Goal: Task Accomplishment & Management: Manage account settings

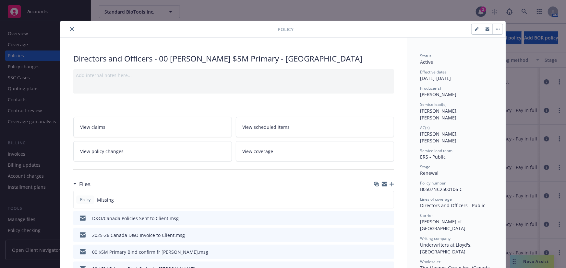
click at [65, 33] on div "Policy" at bounding box center [282, 29] width 445 height 17
click at [70, 30] on icon "close" at bounding box center [72, 29] width 4 height 4
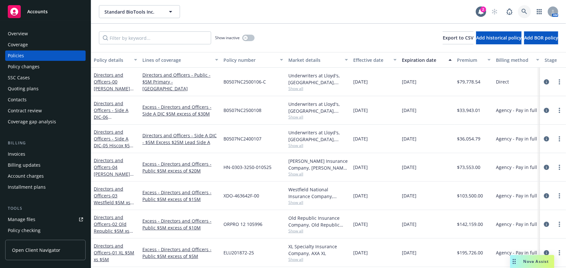
click at [525, 12] on icon at bounding box center [524, 12] width 6 height 6
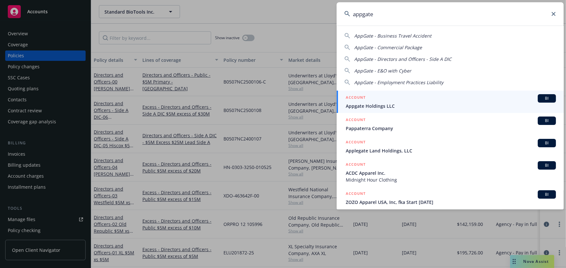
type input "appgate"
click at [417, 103] on span "Appgate Holdings LLC" at bounding box center [451, 106] width 210 height 7
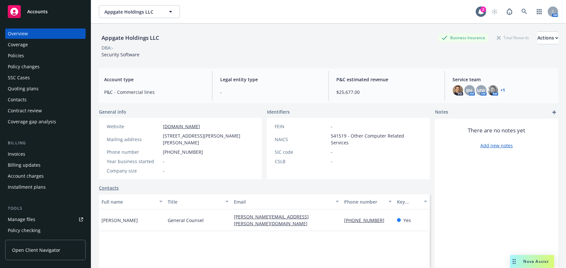
click at [45, 58] on div "Policies" at bounding box center [45, 56] width 75 height 10
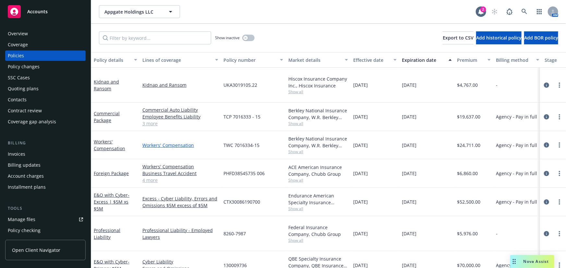
scroll to position [81, 0]
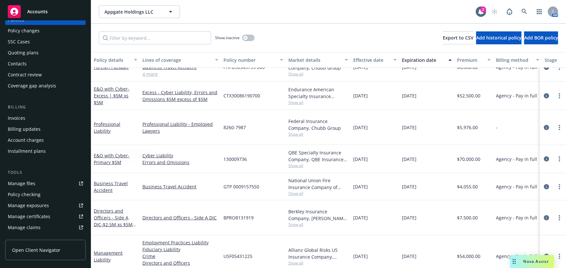
scroll to position [88, 0]
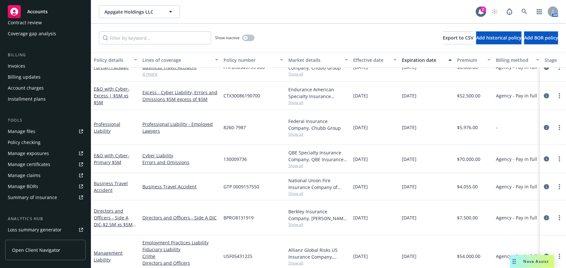
click at [36, 131] on link "Manage files" at bounding box center [45, 131] width 80 height 10
click at [118, 250] on link "Management Liability" at bounding box center [108, 256] width 29 height 13
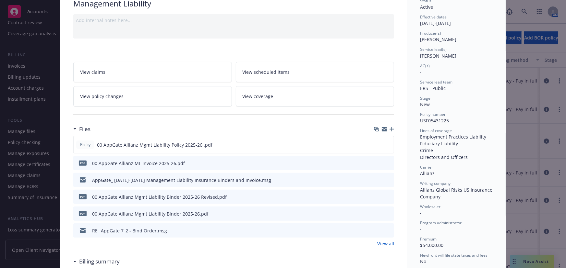
scroll to position [59, 0]
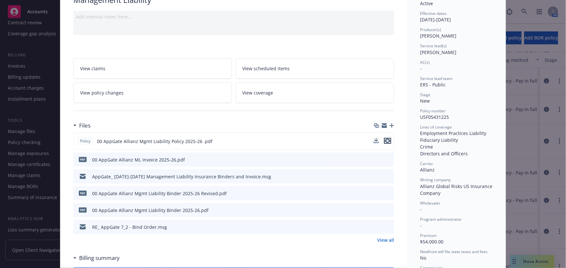
click at [385, 139] on icon "preview file" at bounding box center [388, 141] width 6 height 5
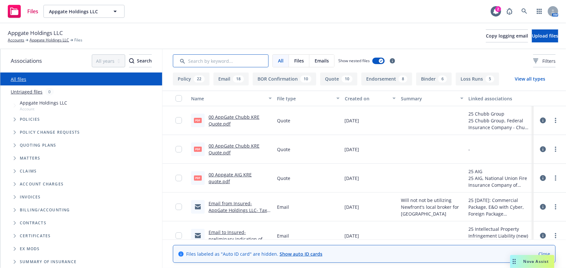
click at [227, 64] on input "Search by keyword..." at bounding box center [221, 60] width 96 height 13
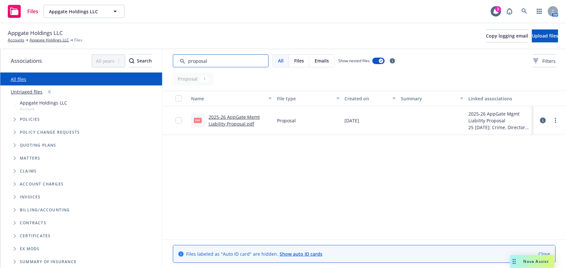
type input "proposal"
click at [241, 117] on link "2025-26 AppGate Mgmt Liability Proposal.pdf" at bounding box center [233, 120] width 51 height 13
click at [19, 40] on link "Accounts" at bounding box center [16, 40] width 17 height 6
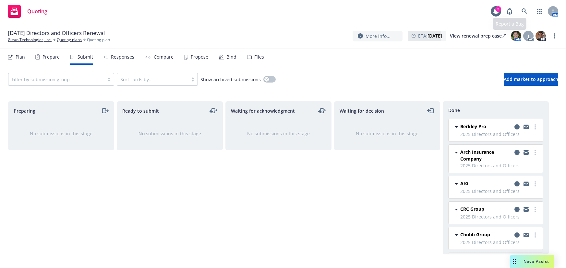
click at [527, 11] on icon at bounding box center [524, 11] width 6 height 6
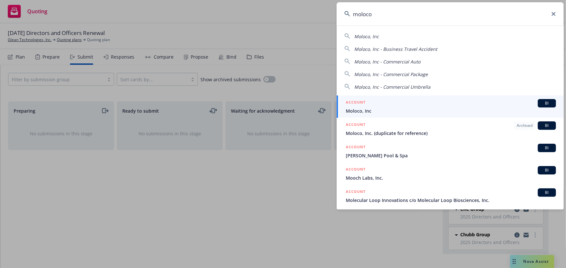
type input "moloco"
click at [393, 104] on div "ACCOUNT BI" at bounding box center [451, 103] width 210 height 8
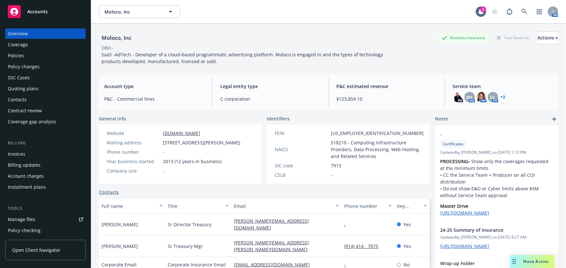
click at [50, 57] on div "Policies" at bounding box center [45, 56] width 75 height 10
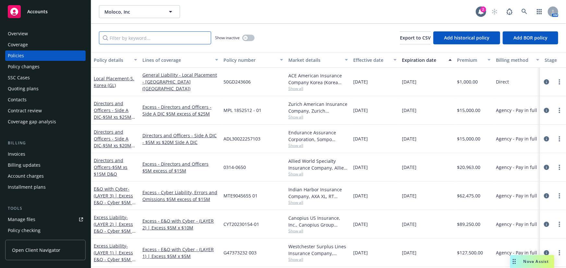
click at [168, 39] on input "Filter by keyword..." at bounding box center [155, 37] width 112 height 13
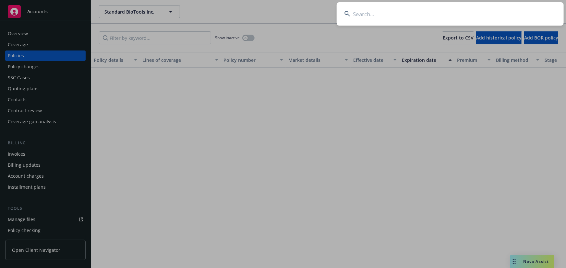
scroll to position [707, 0]
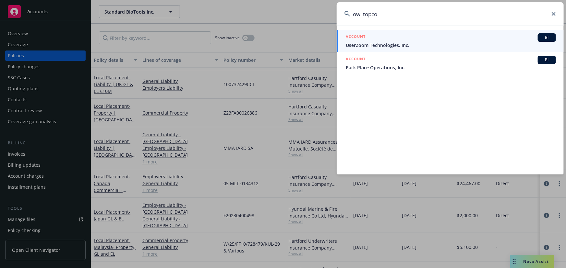
type input "owl topco"
click at [390, 41] on div "ACCOUNT BI" at bounding box center [451, 37] width 210 height 8
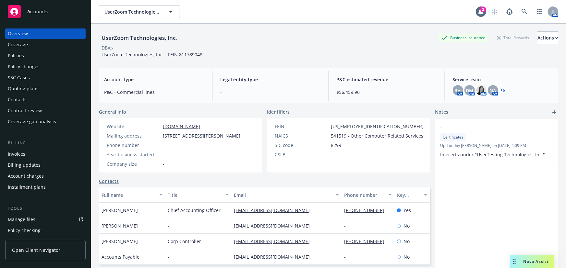
click at [39, 53] on div "Policies" at bounding box center [45, 56] width 75 height 10
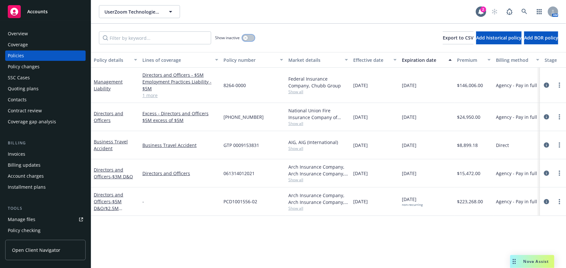
click at [248, 40] on button "button" at bounding box center [248, 38] width 12 height 6
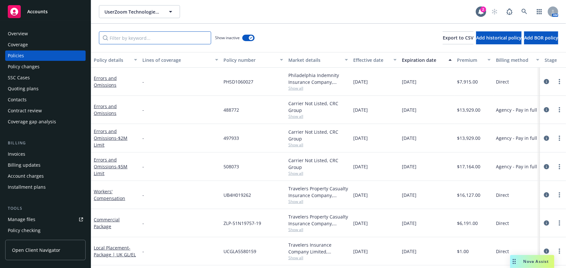
click at [161, 39] on input "Filter by keyword..." at bounding box center [155, 37] width 112 height 13
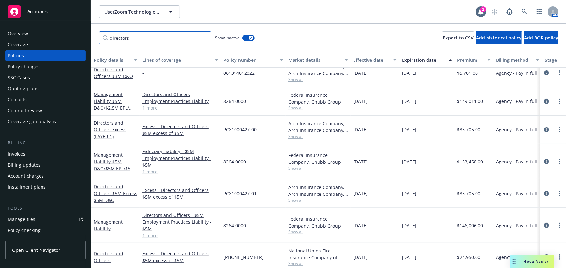
scroll to position [121, 0]
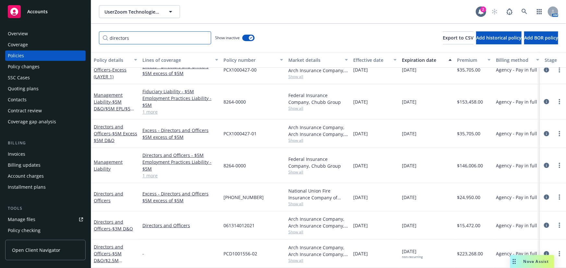
type input "directors"
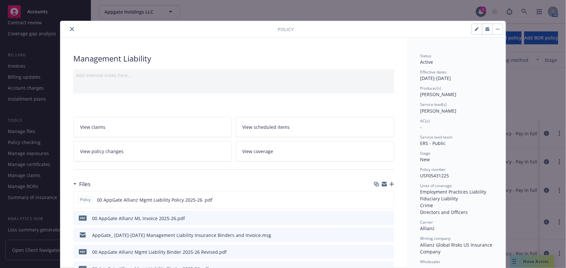
scroll to position [81, 0]
click at [68, 29] on button "close" at bounding box center [72, 29] width 8 height 8
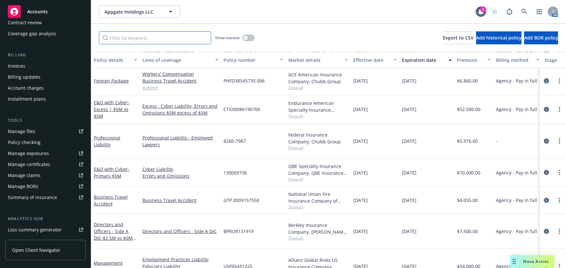
click at [200, 39] on input "Filter by keyword..." at bounding box center [155, 37] width 112 height 13
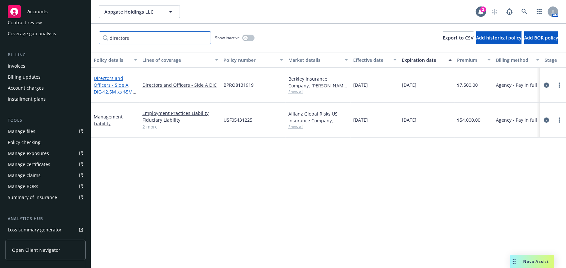
type input "directors"
click at [113, 83] on link "Directors and Officers - Side A DIC - $2.5M xs $5M Side A DIC" at bounding box center [113, 88] width 39 height 27
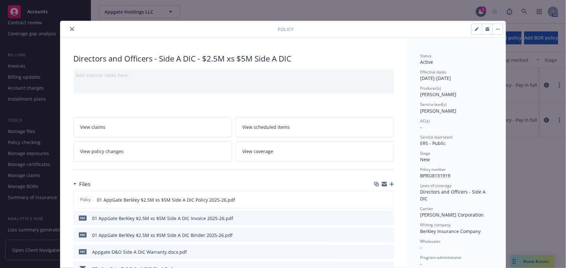
click at [68, 29] on button "close" at bounding box center [72, 29] width 8 height 8
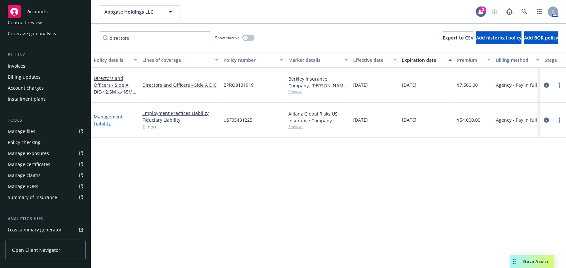
click at [114, 114] on link "Management Liability" at bounding box center [108, 120] width 29 height 13
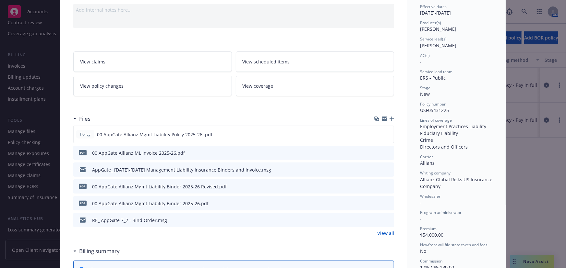
scroll to position [78, 0]
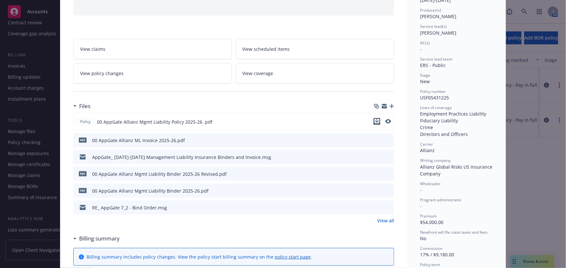
click at [375, 120] on icon "download file" at bounding box center [376, 121] width 5 height 5
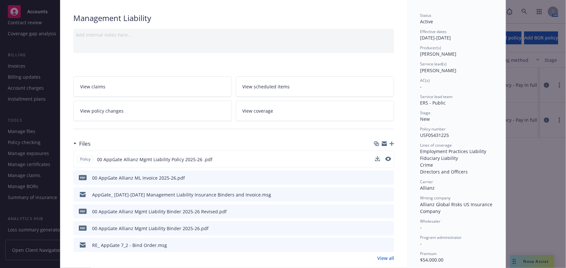
scroll to position [0, 0]
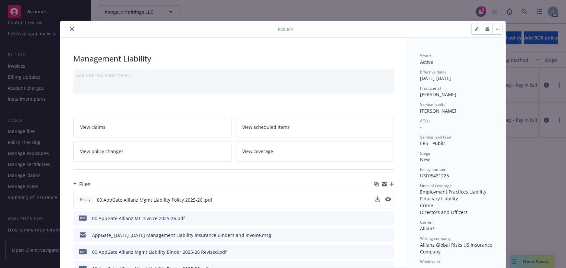
click at [70, 29] on icon "close" at bounding box center [72, 29] width 4 height 4
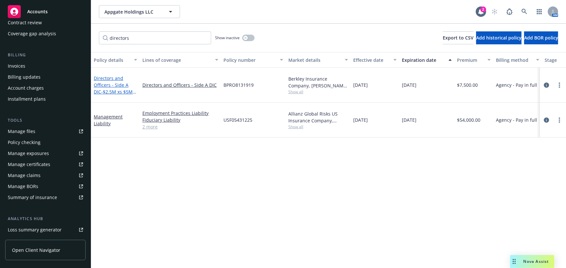
click at [127, 80] on link "Directors and Officers - Side A DIC - $2.5M xs $5M Side A DIC" at bounding box center [113, 88] width 39 height 27
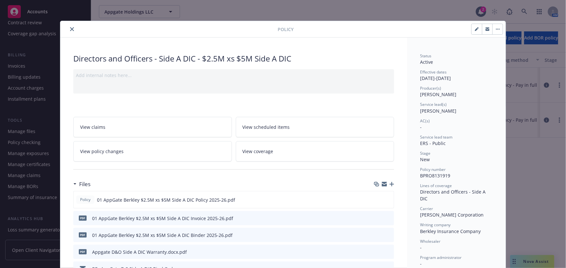
scroll to position [19, 0]
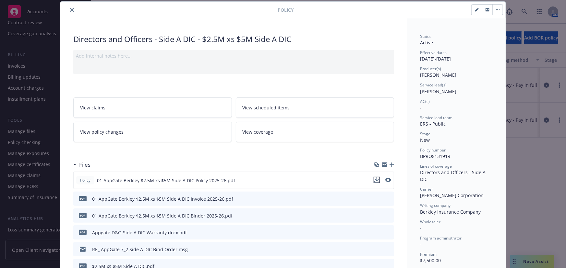
click at [376, 180] on icon "download file" at bounding box center [376, 180] width 5 height 5
drag, startPoint x: 405, startPoint y: 74, endPoint x: 272, endPoint y: 72, distance: 133.6
click at [71, 12] on button "close" at bounding box center [72, 10] width 8 height 8
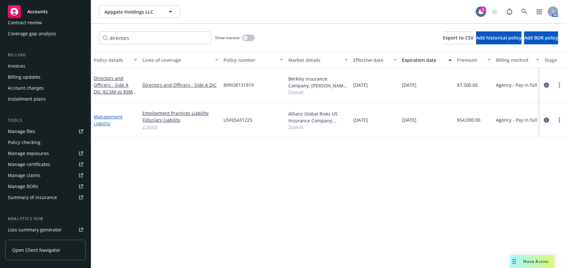
click at [106, 114] on link "Management Liability" at bounding box center [108, 120] width 29 height 13
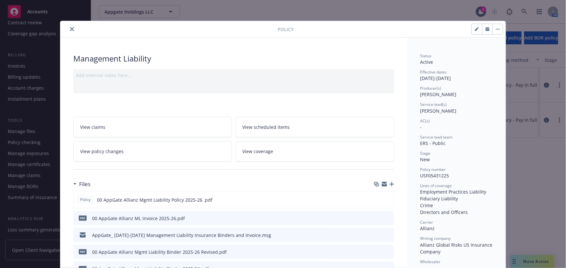
scroll to position [19, 0]
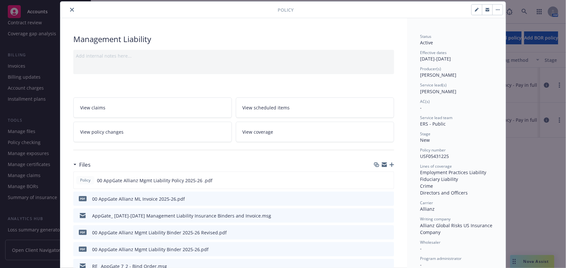
click at [375, 167] on icon "button" at bounding box center [377, 165] width 4 height 3
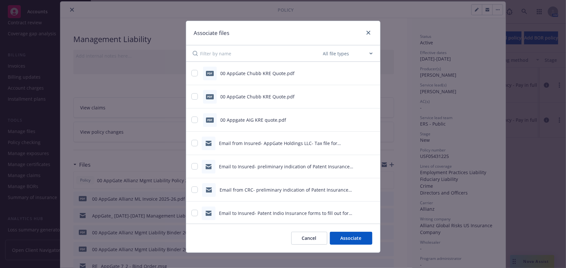
click at [313, 240] on button "Cancel" at bounding box center [309, 238] width 36 height 13
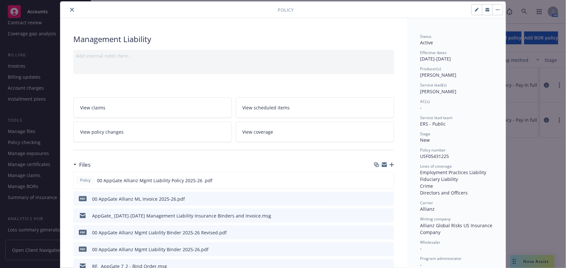
click at [383, 165] on icon "button" at bounding box center [384, 164] width 5 height 5
click at [535, 77] on div "Policy Management Liability Add internal notes here... View claims View schedul…" at bounding box center [283, 134] width 566 height 268
click at [65, 10] on div at bounding box center [170, 10] width 215 height 8
click at [68, 9] on button "close" at bounding box center [72, 10] width 8 height 8
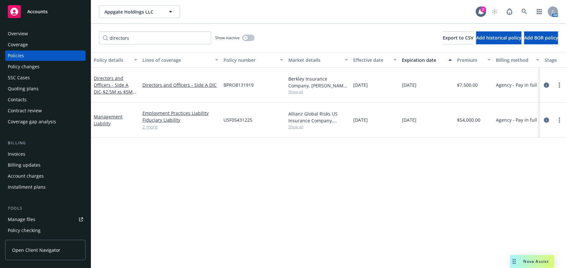
click at [35, 42] on div "Coverage" at bounding box center [45, 45] width 75 height 10
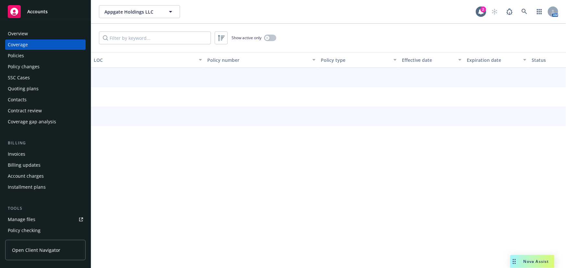
click at [48, 34] on div "Overview" at bounding box center [45, 34] width 75 height 10
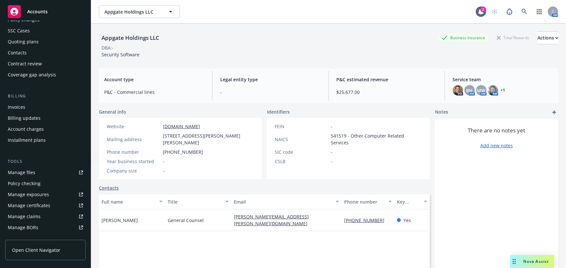
scroll to position [88, 0]
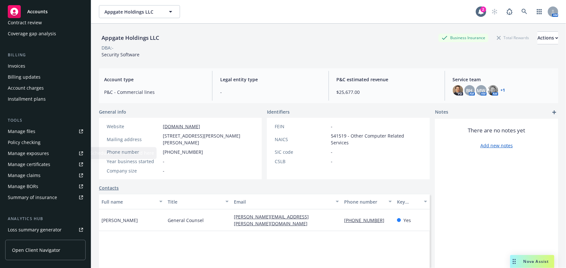
click at [35, 128] on link "Manage files" at bounding box center [45, 131] width 80 height 10
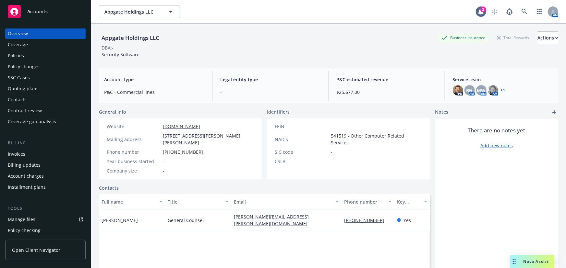
click at [50, 89] on div "Quoting plans" at bounding box center [45, 89] width 75 height 10
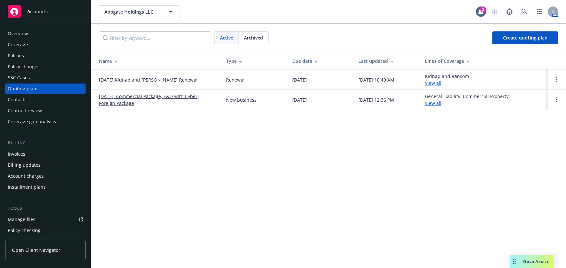
click at [256, 38] on span "Archived" at bounding box center [253, 37] width 19 height 7
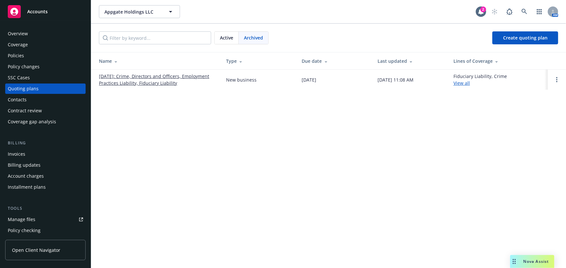
click at [147, 82] on link "07/02/2025: Crime, Directors and Officers, Employment Practices Liability, Fidu…" at bounding box center [157, 80] width 117 height 14
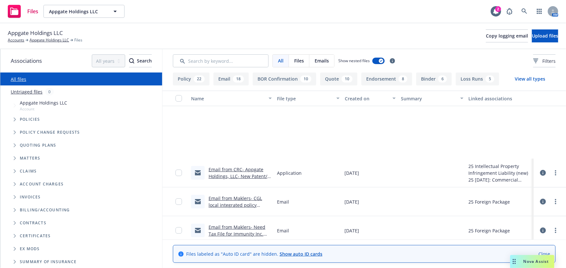
scroll to position [295, 0]
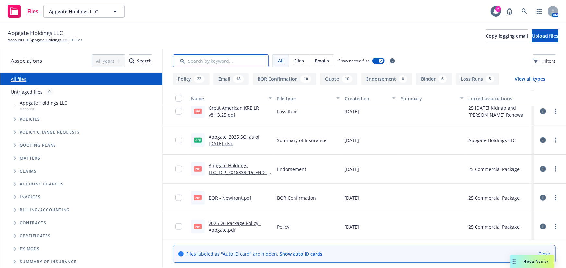
click at [254, 55] on input "Search by keyword..." at bounding box center [221, 60] width 96 height 13
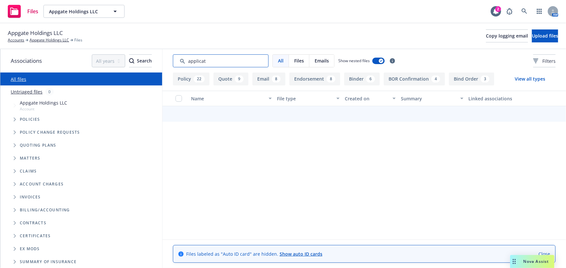
scroll to position [0, 0]
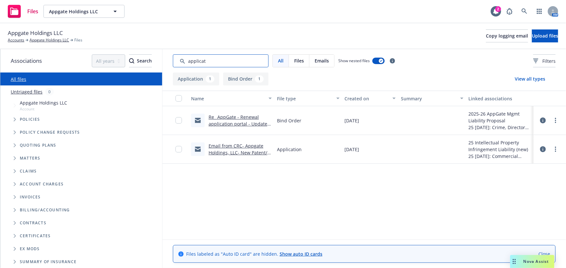
type input "applicat"
click at [201, 83] on button "Application 1" at bounding box center [196, 79] width 46 height 13
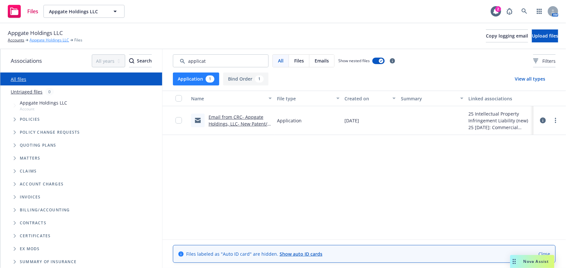
click at [48, 40] on link "Appgate Holdings LLC" at bounding box center [50, 40] width 40 height 6
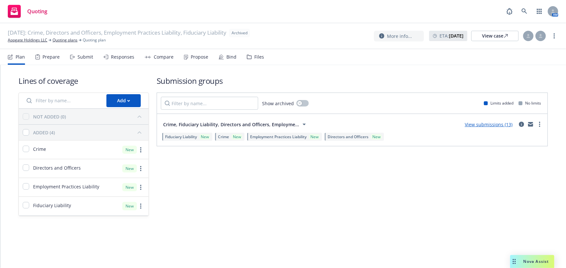
click at [256, 55] on div "Files" at bounding box center [259, 56] width 10 height 5
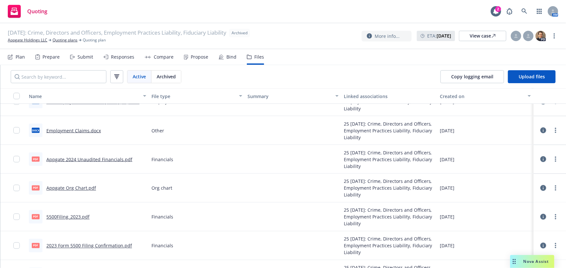
scroll to position [551, 0]
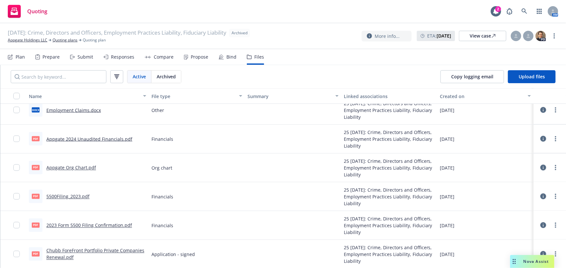
click at [101, 251] on link "Chubb ForeFront Portfolio Private Companies Renewal.pdf" at bounding box center [95, 254] width 98 height 13
click at [39, 41] on link "Appgate Holdings LLC" at bounding box center [28, 40] width 40 height 6
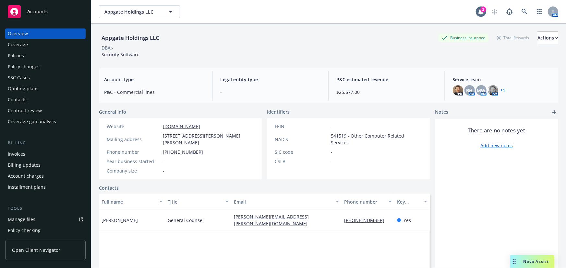
click at [35, 56] on div "Policies" at bounding box center [45, 56] width 75 height 10
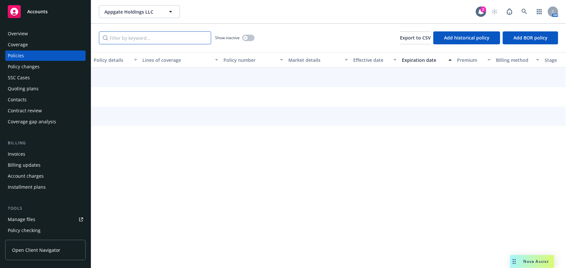
click at [154, 37] on input "Filter by keyword..." at bounding box center [155, 37] width 112 height 13
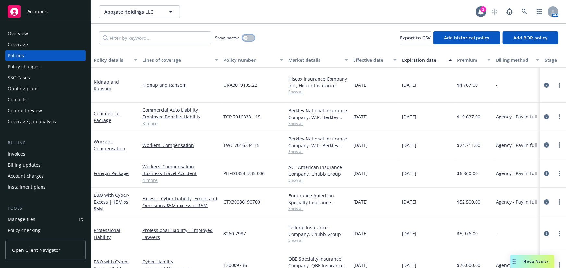
click at [246, 37] on icon "button" at bounding box center [245, 38] width 3 height 3
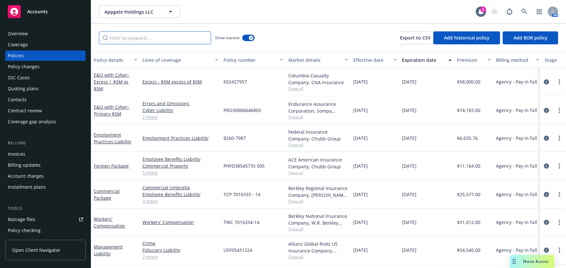
click at [157, 36] on input "Filter by keyword..." at bounding box center [155, 37] width 112 height 13
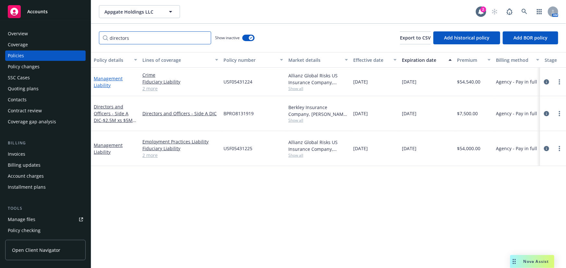
type input "directors"
click at [118, 79] on link "Management Liability" at bounding box center [108, 82] width 29 height 13
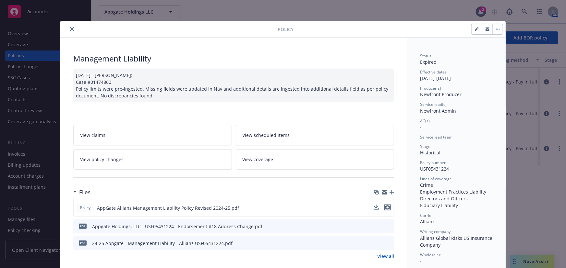
click at [387, 208] on icon "preview file" at bounding box center [388, 208] width 6 height 5
click at [388, 227] on icon "preview file" at bounding box center [388, 226] width 6 height 5
click at [70, 30] on icon "close" at bounding box center [72, 29] width 4 height 4
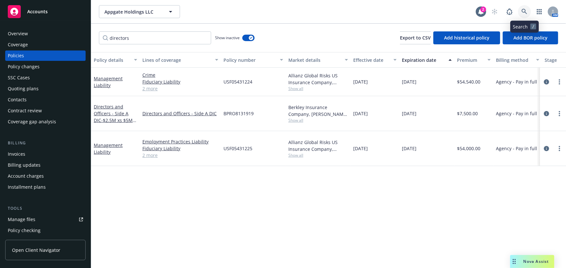
click at [522, 10] on icon at bounding box center [524, 12] width 6 height 6
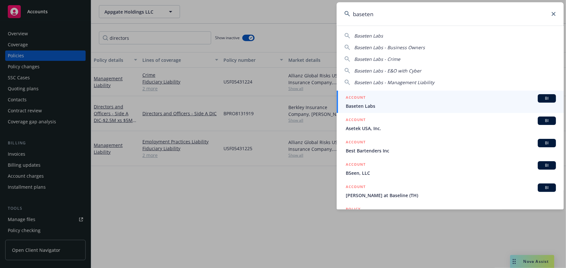
type input "baseten"
click at [386, 101] on div "ACCOUNT BI" at bounding box center [451, 98] width 210 height 8
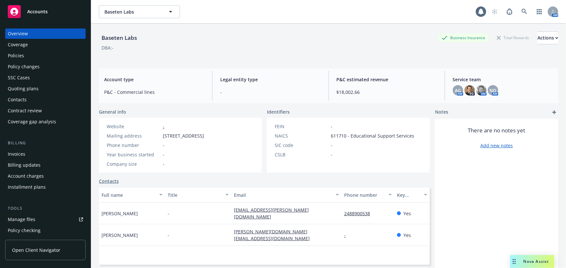
click at [34, 55] on div "Policies" at bounding box center [45, 56] width 75 height 10
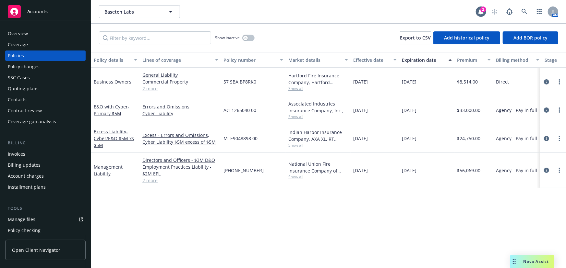
click at [154, 180] on link "2 more" at bounding box center [180, 180] width 76 height 7
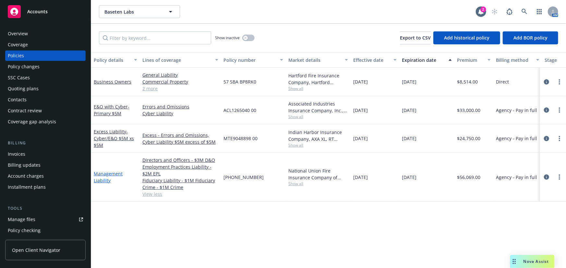
click at [114, 173] on link "Management Liability" at bounding box center [108, 177] width 29 height 13
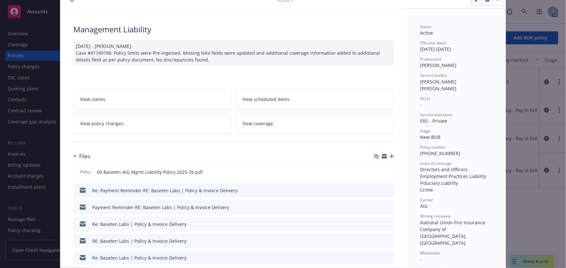
scroll to position [59, 0]
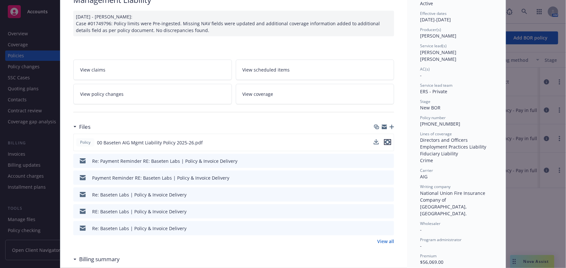
click at [386, 142] on icon "preview file" at bounding box center [388, 142] width 6 height 5
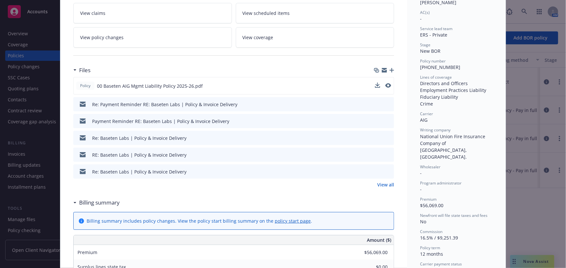
scroll to position [118, 0]
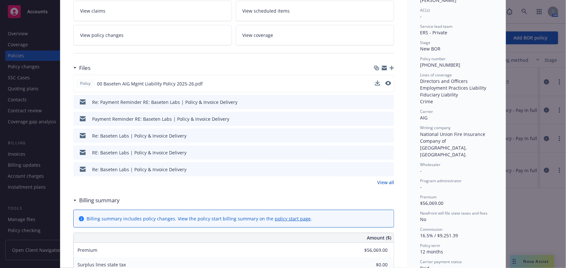
click at [387, 101] on icon "preview file" at bounding box center [388, 102] width 6 height 5
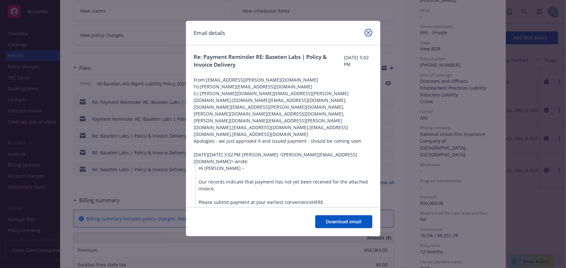
click at [367, 33] on icon "close" at bounding box center [368, 33] width 4 height 4
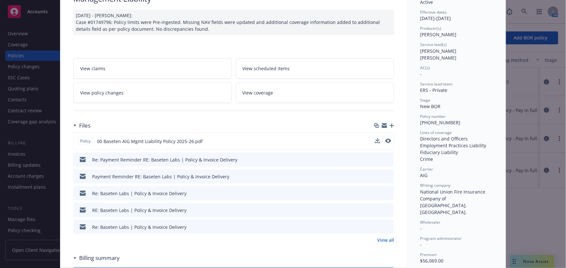
scroll to position [0, 0]
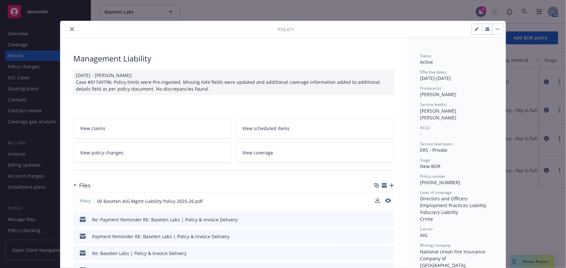
click at [70, 30] on icon "close" at bounding box center [72, 29] width 4 height 4
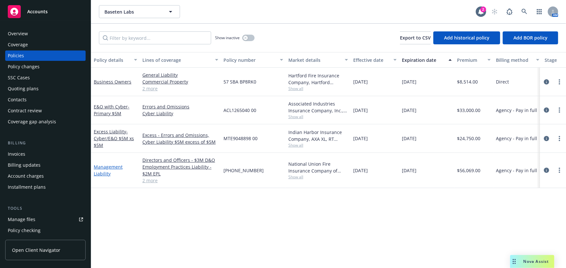
click at [113, 168] on link "Management Liability" at bounding box center [108, 170] width 29 height 13
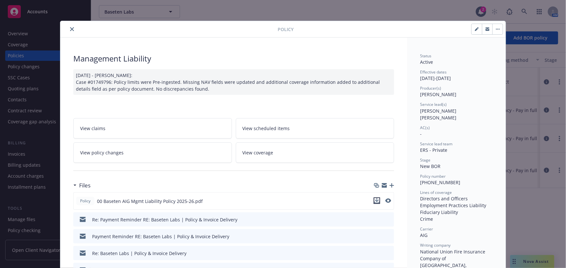
click at [376, 200] on icon "download file" at bounding box center [377, 200] width 4 height 4
click at [383, 184] on icon "button" at bounding box center [384, 185] width 5 height 2
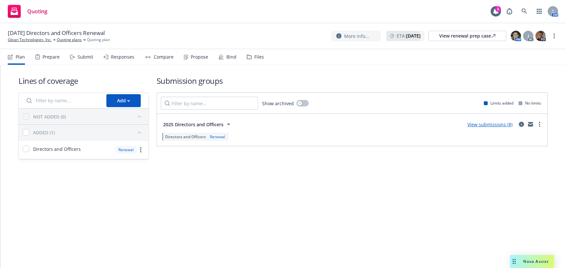
click at [78, 57] on div "Submit" at bounding box center [85, 56] width 16 height 5
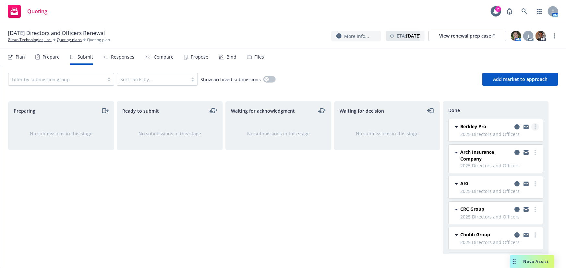
click at [534, 126] on icon "more" at bounding box center [534, 127] width 1 height 5
click at [505, 152] on span "Add accepted decision" at bounding box center [502, 153] width 65 height 6
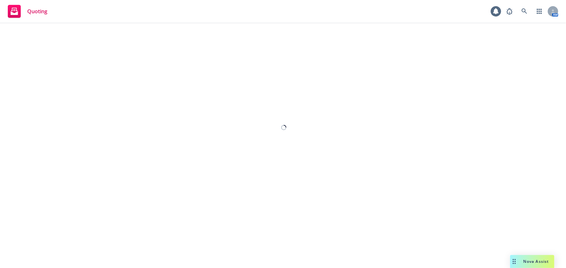
select select "12"
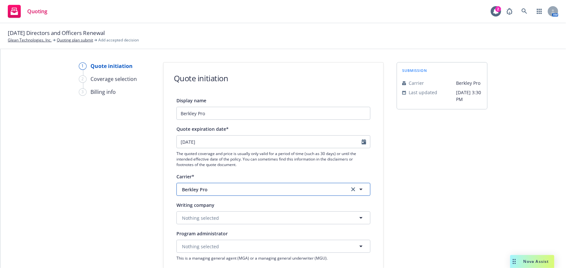
click at [250, 188] on span "Berkley Pro" at bounding box center [261, 189] width 158 height 7
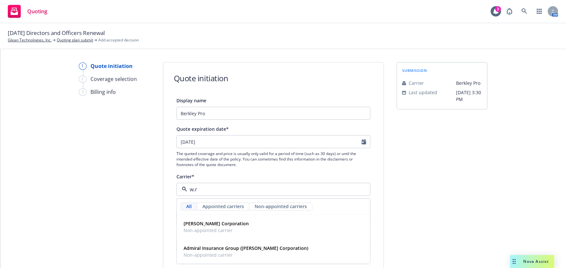
type input "w.r."
click at [228, 228] on span "Non-appointed carrier" at bounding box center [216, 231] width 65 height 7
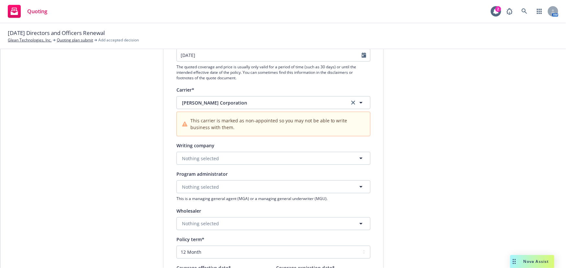
scroll to position [88, 0]
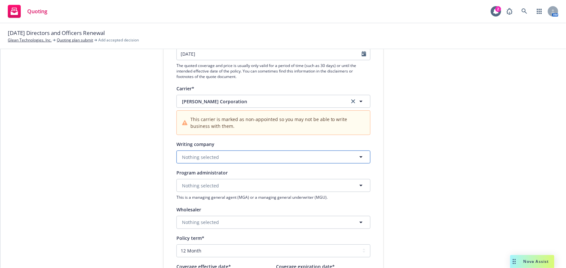
click at [229, 157] on button "Nothing selected" at bounding box center [273, 157] width 194 height 13
click at [213, 197] on strong "Berkley Insurance Company" at bounding box center [215, 200] width 62 height 6
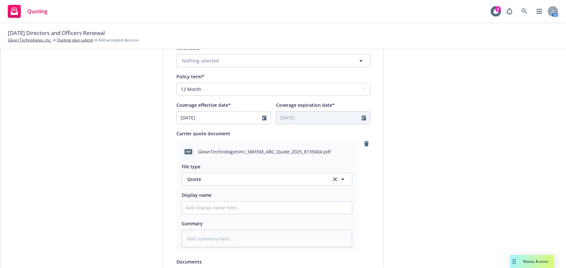
scroll to position [295, 0]
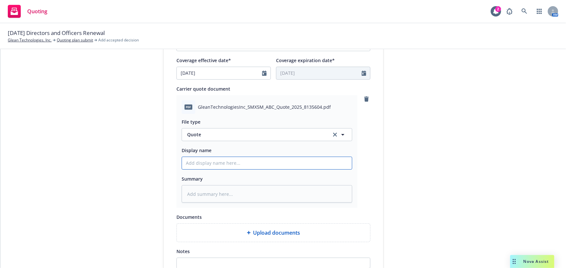
click at [234, 164] on input "Display name" at bounding box center [267, 163] width 170 height 12
type textarea "x"
type input "0"
type textarea "x"
type input "01"
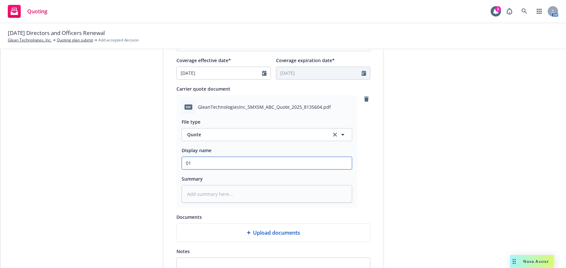
type textarea "x"
type input "0"
type textarea "x"
type input "01"
type textarea "x"
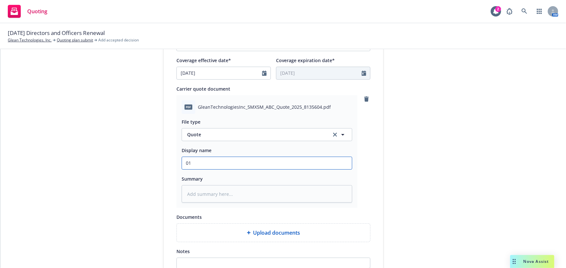
type input "01"
type textarea "x"
type input "01 G"
type textarea "x"
type input "01 Gl"
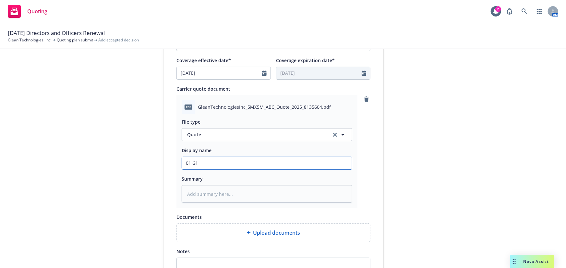
type textarea "x"
type input "01 Gle"
type textarea "x"
type input "01 Glea"
type textarea "x"
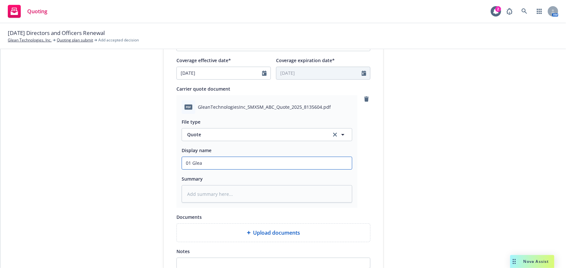
type input "01 Glean"
type textarea "x"
type input "01 Glean"
type textarea "x"
type input "01 Glean B"
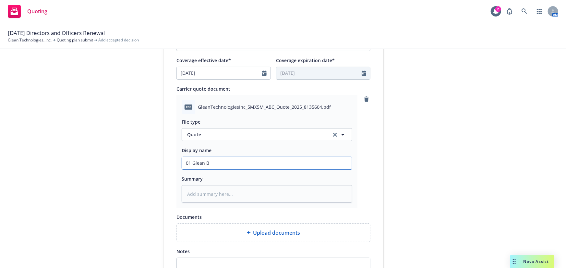
type textarea "x"
type input "01 Glean Be"
type textarea "x"
type input "01 Glean Ber"
type textarea "x"
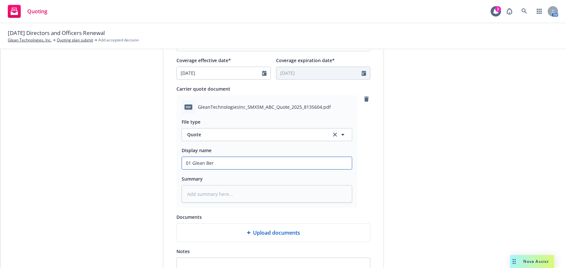
type input "01 [PERSON_NAME]"
type textarea "x"
type input "01 Glean Berkl"
type textarea "x"
type input "01 [PERSON_NAME]"
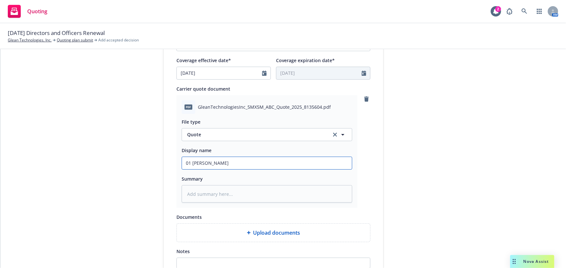
type textarea "x"
type input "01 [PERSON_NAME]"
type textarea "x"
type input "01 [PERSON_NAME]"
type textarea "x"
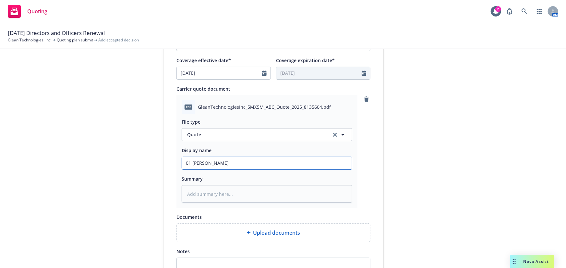
type input "01 Glean Berkley $"
type textarea "x"
type input "01 [PERSON_NAME] $5"
type textarea "x"
type input "01 Glean Berkley $5M"
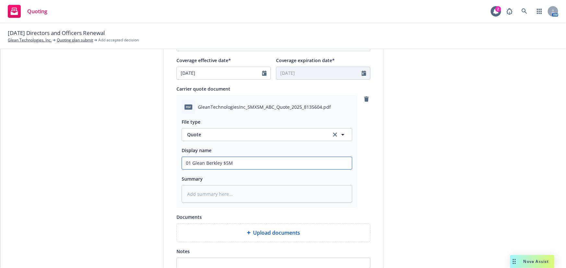
type textarea "x"
type input "01 Glean Berkley $5M"
type textarea "x"
type input "01 Glean Berkley $5M x"
type textarea "x"
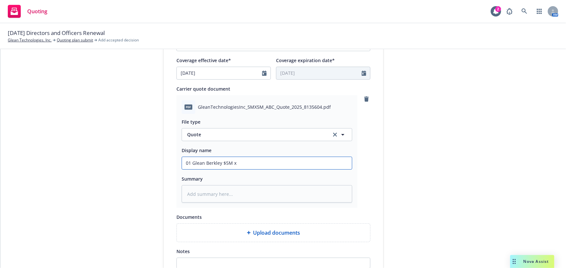
type input "01 Glean Berkley $5M xs"
type textarea "x"
type input "01 Glean Berkley $5M xs"
type textarea "x"
type input "01 Glean Berkley $5M xs $"
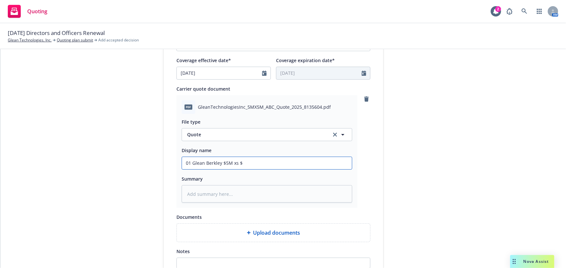
type textarea "x"
type input "01 Glean Berkley $5M xs $5"
type textarea "x"
type input "01 Glean Berkley $5M xs $5M"
type textarea "x"
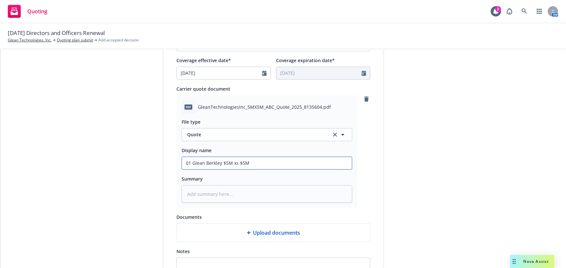
type input "01 Glean Berkley $5M xs $5M"
type textarea "x"
type input "01 Glean Berkley $5M xs $5M D"
type textarea "x"
type input "01 Glean Berkley $5M xs $5M D&"
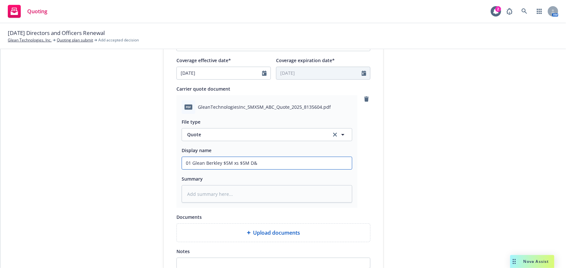
type textarea "x"
type input "01 Glean Berkley $5M xs $5M D&O"
type textarea "x"
type input "01 Glean Berkley $5M xs $5M D&O"
type textarea "x"
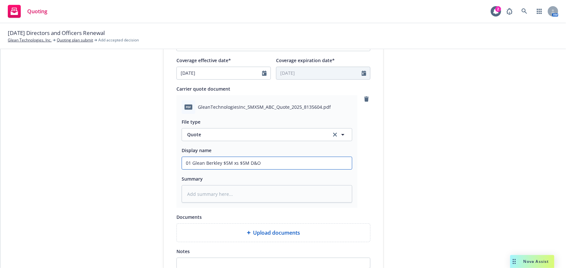
type input "01 Glean Berkley $5M xs $5M D&O Q"
type textarea "x"
type input "01 Glean Berkley $5M xs $5M D&O Qu"
type textarea "x"
type input "01 Glean Berkley $5M xs $5M D&O Quo"
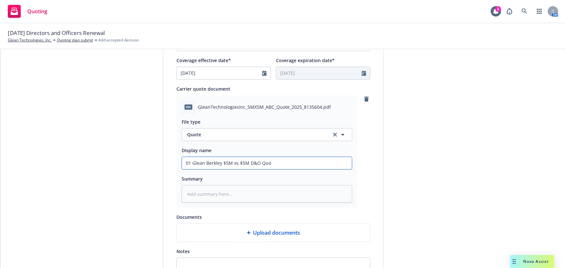
type textarea "x"
type input "01 Glean Berkley $5M xs $5M D&O Quot"
type textarea "x"
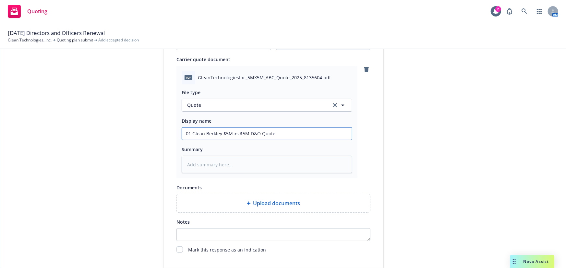
scroll to position [363, 0]
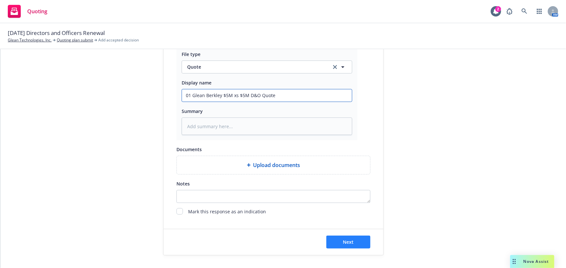
type input "01 Glean Berkley $5M xs $5M D&O Quote"
click at [357, 242] on button "Next" at bounding box center [348, 242] width 44 height 13
type textarea "x"
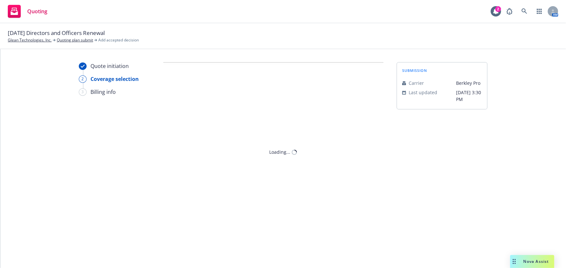
scroll to position [0, 0]
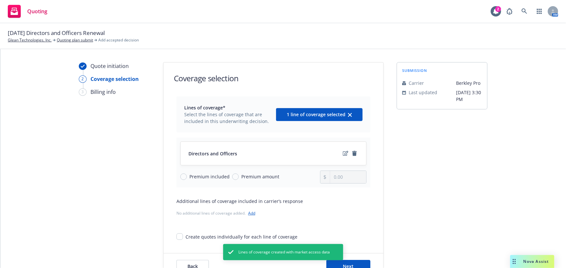
click at [244, 177] on span "Premium amount" at bounding box center [260, 176] width 38 height 7
click at [239, 177] on input "Premium amount" at bounding box center [235, 177] width 6 height 6
radio input "true"
drag, startPoint x: 349, startPoint y: 180, endPoint x: 267, endPoint y: 172, distance: 82.1
click at [270, 171] on div "Premium included Premium amount 0.00" at bounding box center [273, 177] width 186 height 13
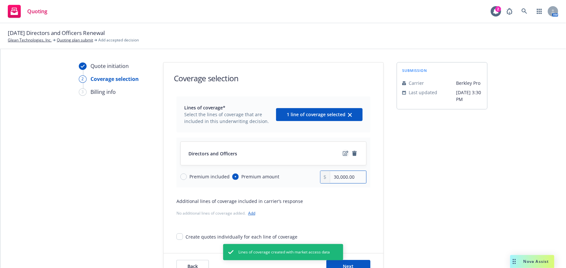
type input "30,000.00"
click at [343, 155] on icon "edit" at bounding box center [346, 153] width 6 height 5
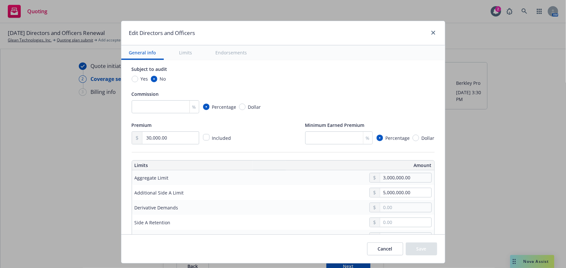
type textarea "x"
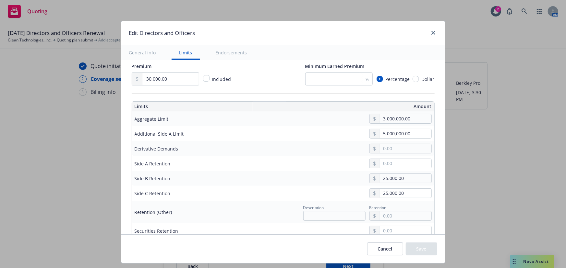
drag, startPoint x: 385, startPoint y: 249, endPoint x: 366, endPoint y: 237, distance: 22.4
click at [385, 249] on button "Cancel" at bounding box center [385, 249] width 36 height 13
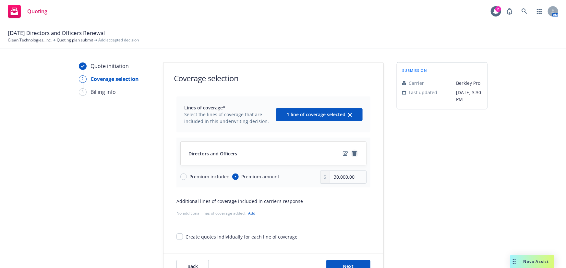
click at [352, 155] on icon "remove" at bounding box center [354, 153] width 5 height 5
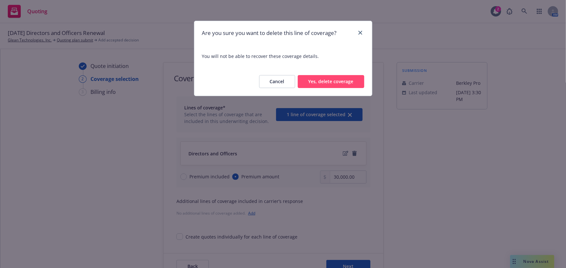
click at [334, 86] on button "Yes, delete coverage" at bounding box center [331, 81] width 66 height 13
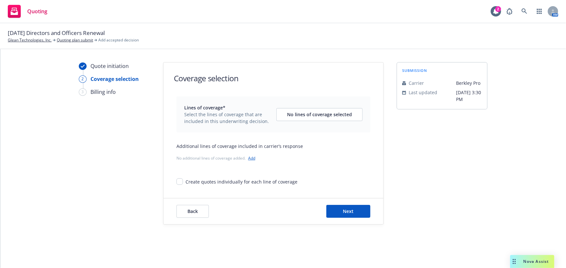
click at [249, 156] on link "Add" at bounding box center [251, 159] width 7 height 6
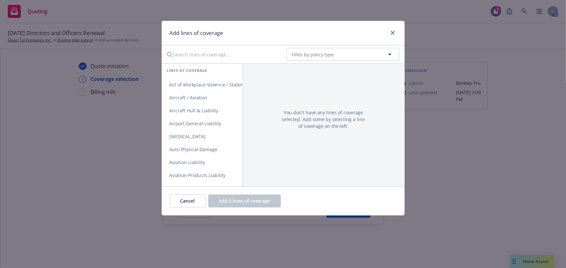
click at [221, 63] on div "No readable name Filter by policy type" at bounding box center [283, 54] width 243 height 18
click at [224, 55] on input "Search lines of coverage..." at bounding box center [222, 54] width 118 height 13
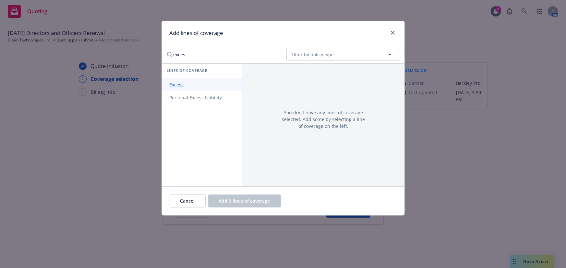
type input "exces"
click at [192, 87] on link "Excess" at bounding box center [202, 84] width 81 height 13
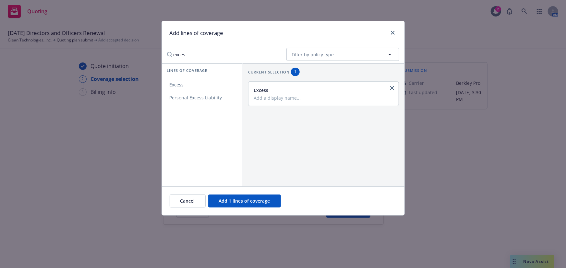
click at [313, 102] on div "Excess" at bounding box center [323, 94] width 150 height 24
click at [313, 97] on input "Add a display name..." at bounding box center [323, 98] width 139 height 6
drag, startPoint x: 311, startPoint y: 97, endPoint x: 244, endPoint y: 101, distance: 67.9
click at [244, 101] on div "Current selection 1 Excess $5M xs $5M Berkley" at bounding box center [323, 87] width 161 height 46
type input "$5M xs $5M Berkley"
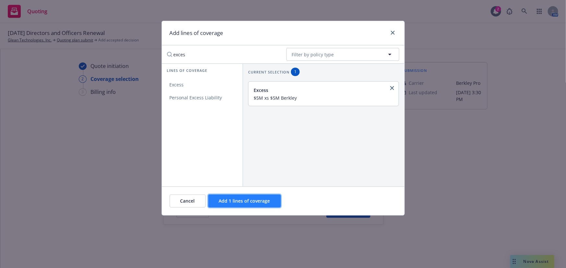
click at [275, 196] on button "Add 1 lines of coverage" at bounding box center [244, 201] width 73 height 13
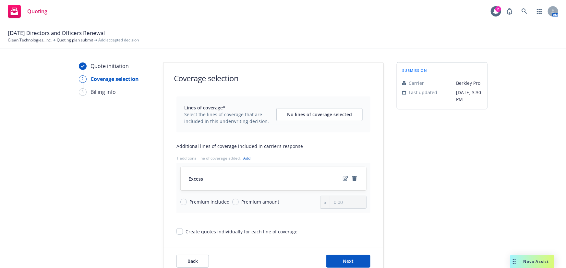
click at [241, 199] on span "Premium amount" at bounding box center [260, 202] width 38 height 7
click at [239, 199] on input "Premium amount" at bounding box center [235, 202] width 6 height 6
radio input "true"
drag, startPoint x: 308, startPoint y: 203, endPoint x: 280, endPoint y: 204, distance: 27.6
click at [291, 204] on div "Premium included Premium amount 0.00" at bounding box center [273, 202] width 186 height 13
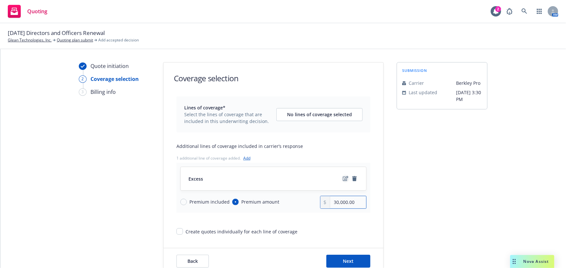
type input "30,000.00"
click at [343, 177] on icon "edit" at bounding box center [346, 178] width 6 height 5
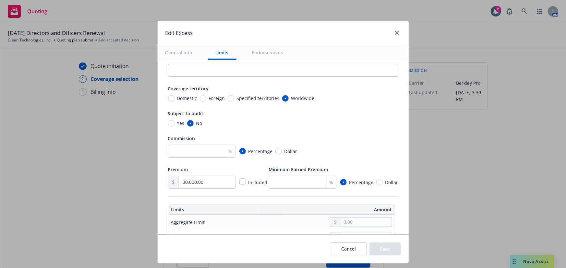
scroll to position [88, 0]
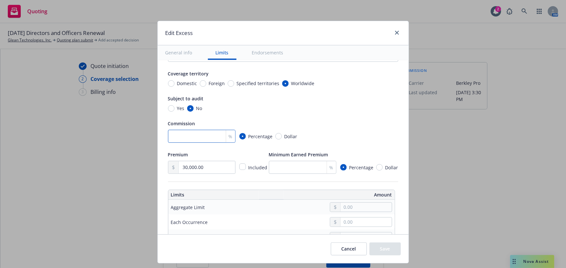
click at [204, 134] on input "number" at bounding box center [201, 136] width 67 height 13
type input "18.5"
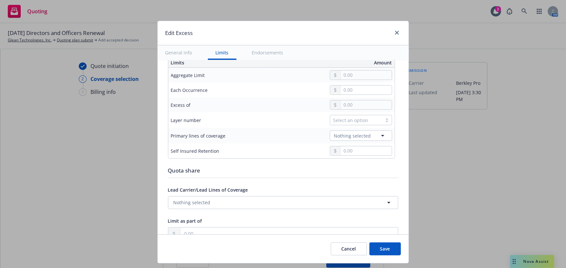
scroll to position [206, 0]
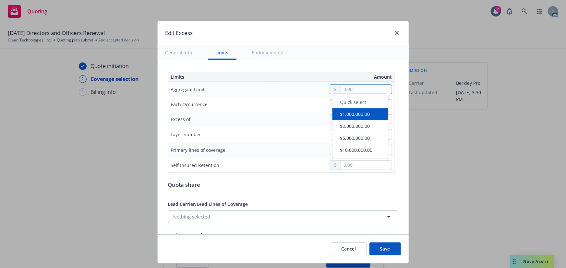
click at [351, 88] on input "text" at bounding box center [365, 89] width 51 height 9
type input "5,000,000.00"
click at [370, 143] on button "$5,000,000.00" at bounding box center [360, 142] width 56 height 12
click at [352, 120] on input "text" at bounding box center [365, 119] width 51 height 9
type input "$5M excess of $5M"
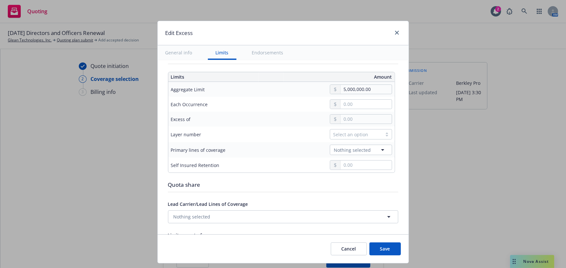
type input "5,000,000.00"
click at [362, 169] on button "$5,000,000.00" at bounding box center [360, 170] width 56 height 12
click at [357, 137] on div "Select an option" at bounding box center [355, 134] width 45 height 7
click at [350, 162] on div "01" at bounding box center [357, 161] width 54 height 7
click at [353, 153] on button "Nothing selected" at bounding box center [361, 150] width 62 height 10
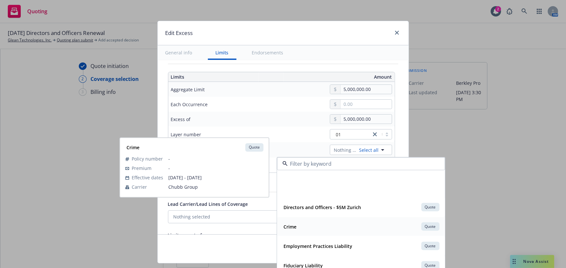
scroll to position [265, 0]
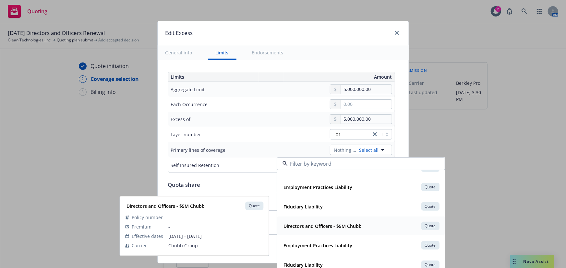
click at [332, 227] on strong "Directors and Officers - $5M Chubb" at bounding box center [323, 226] width 78 height 6
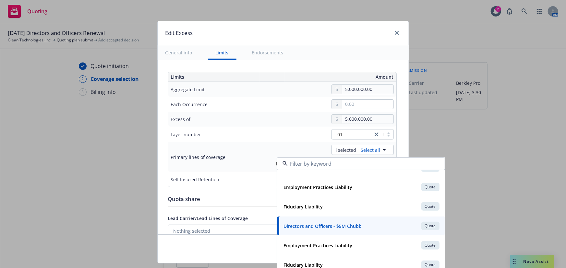
type input "Directors and Officers $5M excess of $5M"
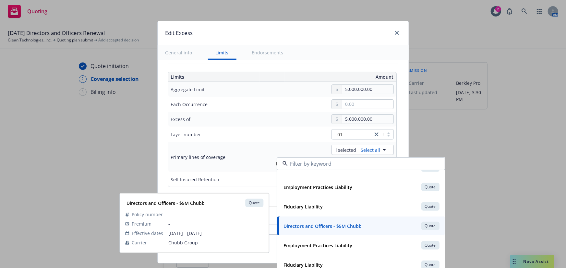
click at [223, 132] on div "Layer number" at bounding box center [217, 135] width 92 height 8
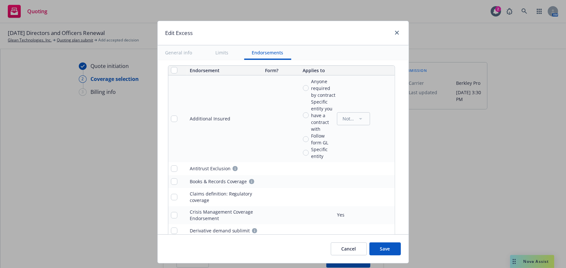
scroll to position [471, 0]
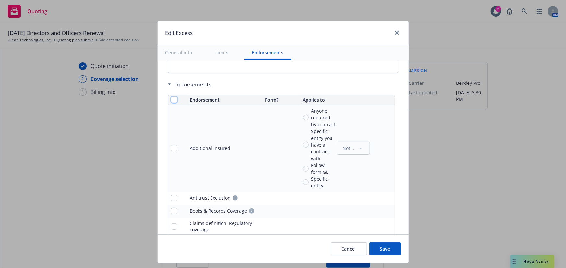
click at [171, 100] on input "checkbox" at bounding box center [174, 100] width 6 height 6
checkbox input "true"
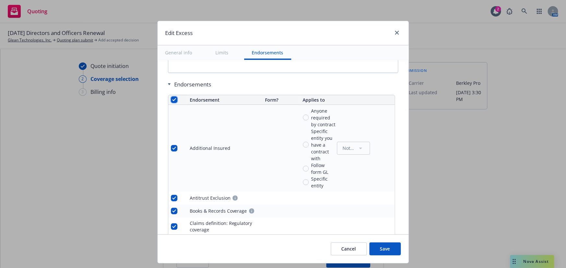
checkbox input "true"
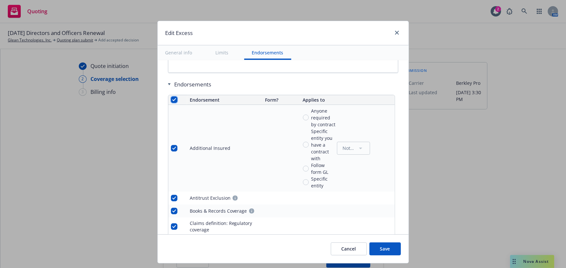
checkbox input "true"
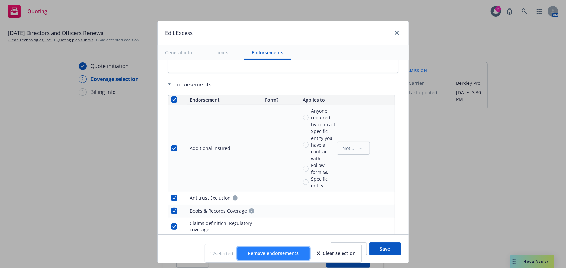
click at [269, 254] on span "Remove endorsements" at bounding box center [273, 254] width 51 height 6
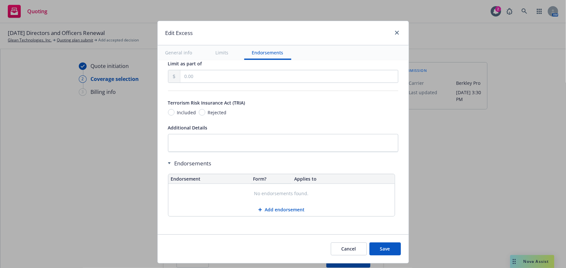
scroll to position [391, 0]
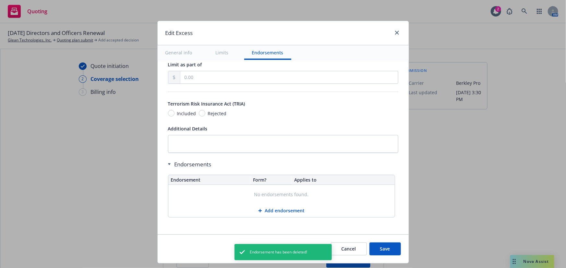
click at [390, 250] on button "Save" at bounding box center [384, 249] width 31 height 13
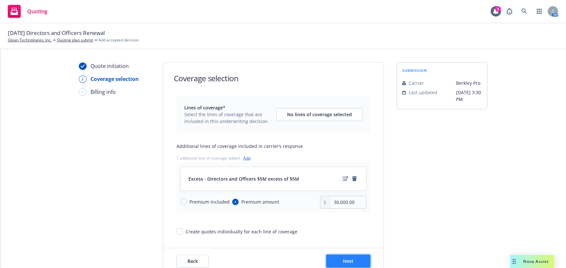
click at [354, 263] on button "Next" at bounding box center [348, 261] width 44 height 13
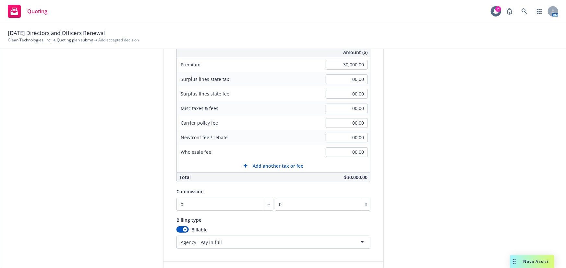
scroll to position [121, 0]
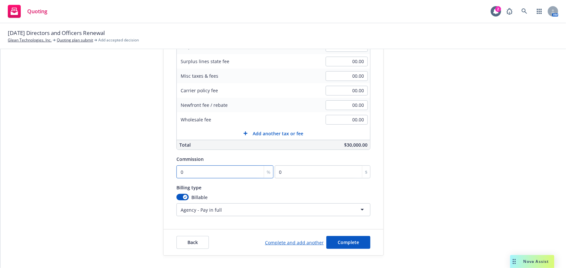
type input "1"
type input "300"
type input "18"
type input "5400"
type input "18.5"
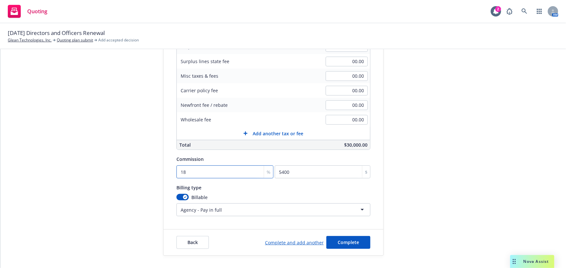
type input "5550"
type input "18.5"
click at [184, 237] on button "Back" at bounding box center [192, 242] width 32 height 13
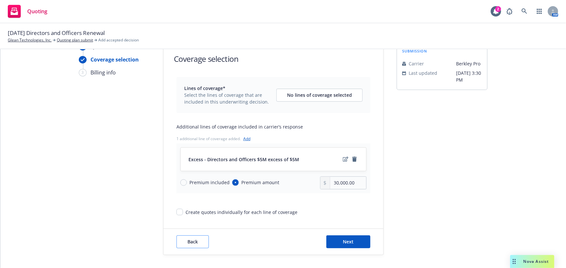
scroll to position [19, 0]
click at [343, 160] on icon "edit" at bounding box center [346, 159] width 6 height 5
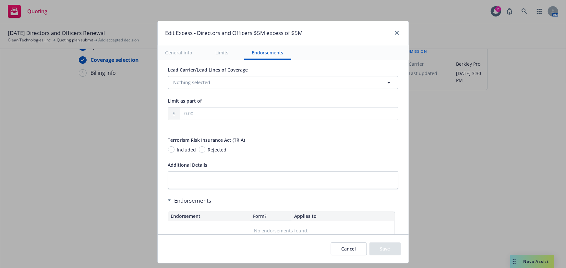
scroll to position [391, 0]
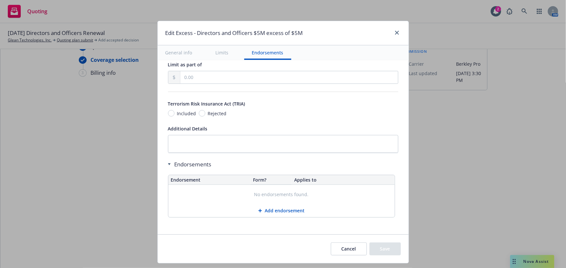
click at [293, 211] on button "Add endorsement" at bounding box center [281, 211] width 226 height 13
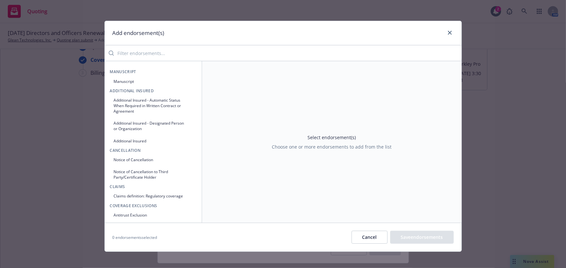
click at [197, 53] on input "search" at bounding box center [288, 53] width 348 height 13
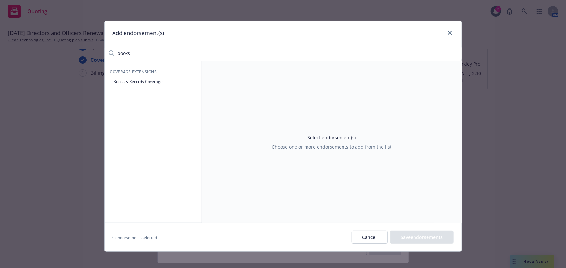
click at [162, 84] on button "Books & Records Coverage" at bounding box center [153, 81] width 87 height 11
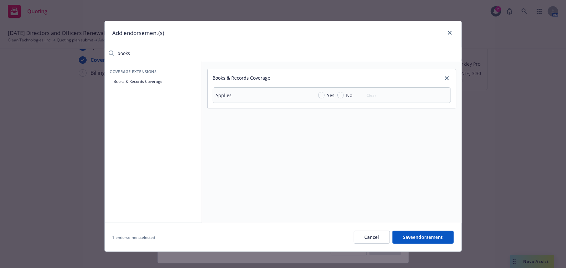
drag, startPoint x: 118, startPoint y: 51, endPoint x: 81, endPoint y: 51, distance: 37.0
click at [81, 51] on div "Add endorsement(s) books Coverage Extensions Books & Records Coverage Books & R…" at bounding box center [283, 134] width 566 height 268
type input "deriv"
click at [126, 79] on button "Derivative demand sublimit" at bounding box center [153, 81] width 87 height 11
click at [325, 96] on span "Yes" at bounding box center [330, 95] width 10 height 7
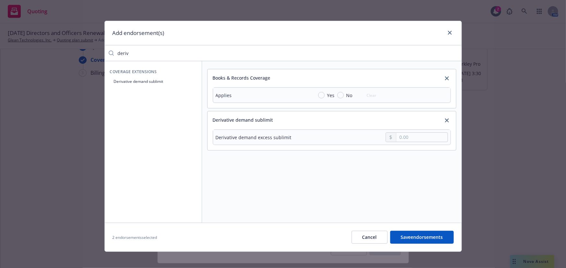
click at [323, 96] on input "Yes" at bounding box center [321, 95] width 6 height 6
radio input "true"
click at [411, 104] on td at bounding box center [380, 110] width 140 height 15
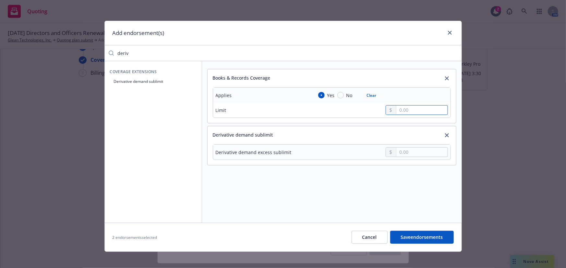
click at [411, 108] on input "text" at bounding box center [421, 110] width 51 height 9
type input "500,000.00"
click at [415, 151] on input "text" at bounding box center [421, 152] width 51 height 9
type input "500,000.00"
click at [425, 237] on button "Save endorsements" at bounding box center [422, 237] width 64 height 13
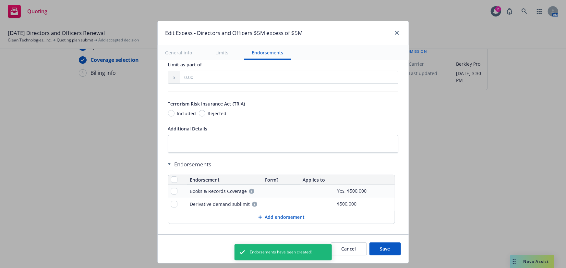
click at [382, 250] on button "Save" at bounding box center [384, 249] width 31 height 13
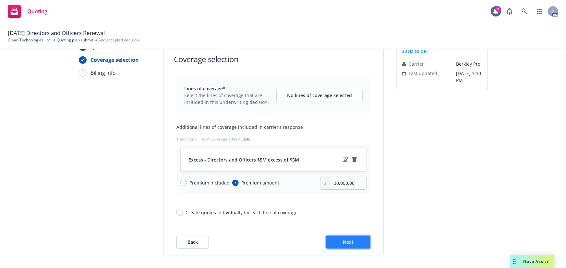
click at [357, 239] on button "Next" at bounding box center [348, 242] width 44 height 13
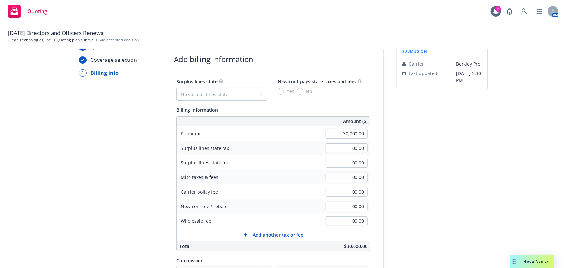
scroll to position [121, 0]
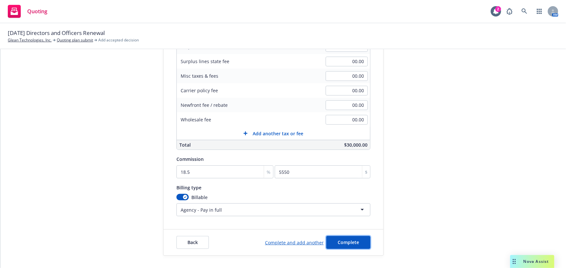
click at [355, 244] on button "Complete" at bounding box center [348, 242] width 44 height 13
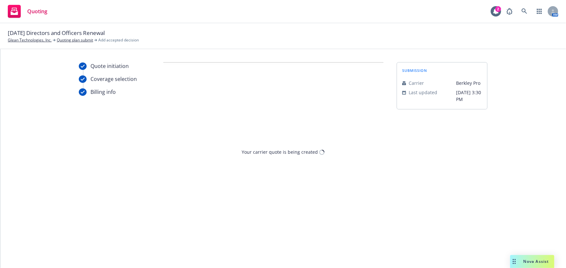
scroll to position [0, 0]
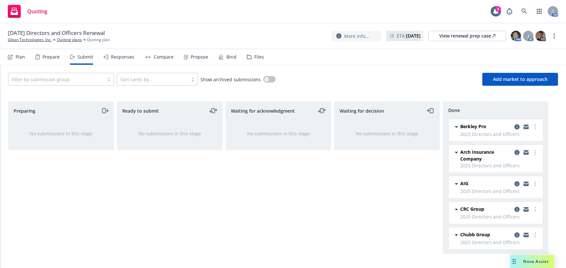
click at [514, 127] on icon "copy logging email" at bounding box center [516, 127] width 5 height 5
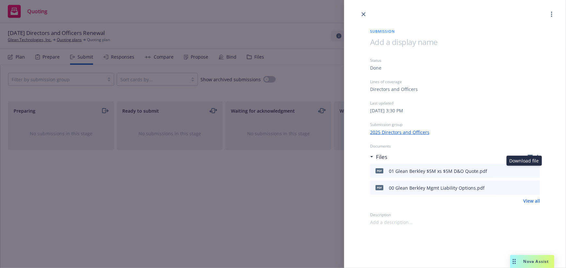
click at [523, 171] on icon "download file" at bounding box center [523, 170] width 4 height 4
click at [256, 177] on div "Submission Status Done Lines of coverage Directors and Officers Last updated [D…" at bounding box center [283, 134] width 566 height 268
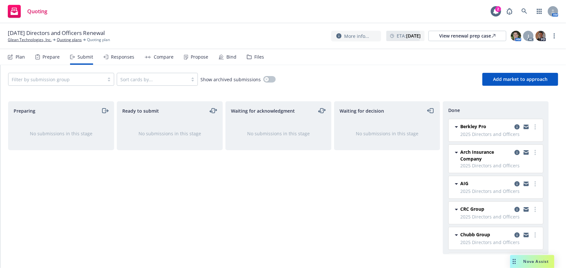
click at [376, 239] on div "Waiting for decision No submissions in this stage" at bounding box center [387, 177] width 106 height 153
